Goal: Task Accomplishment & Management: Manage account settings

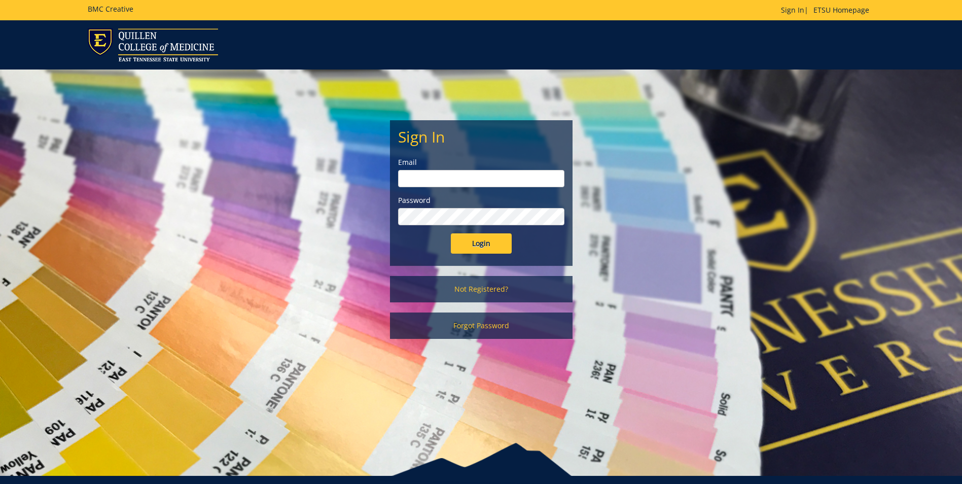
click at [446, 180] on input "email" at bounding box center [481, 178] width 166 height 17
type input "[EMAIL_ADDRESS][DOMAIN_NAME]"
click at [451, 233] on input "Login" at bounding box center [481, 243] width 61 height 20
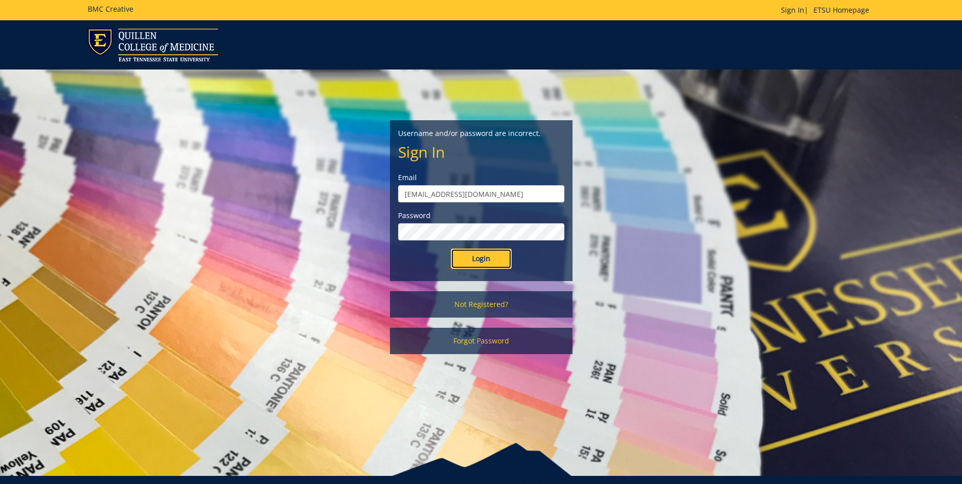
click at [484, 258] on input "Login" at bounding box center [481, 258] width 61 height 20
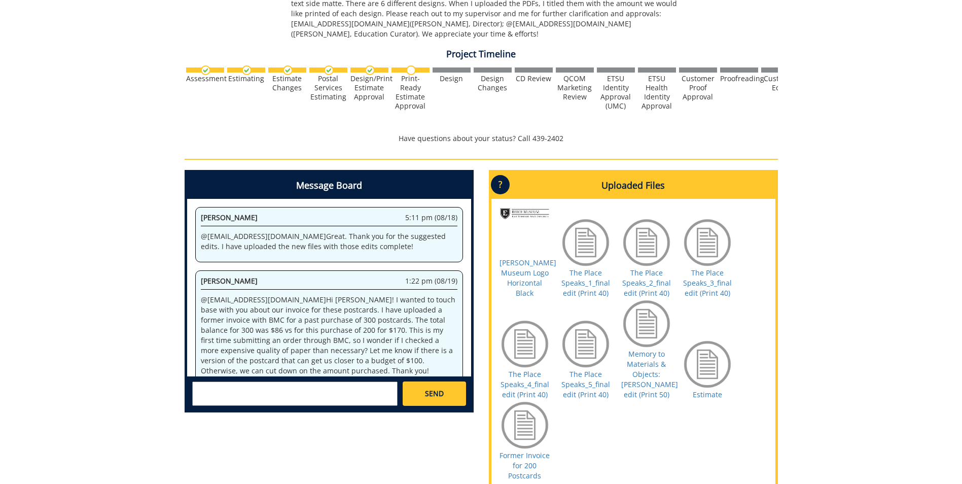
scroll to position [363, 0]
